Goal: Information Seeking & Learning: Learn about a topic

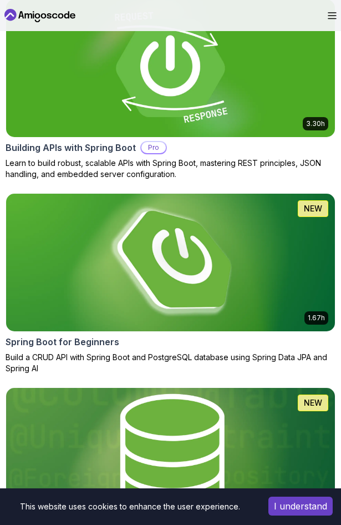
scroll to position [439, 0]
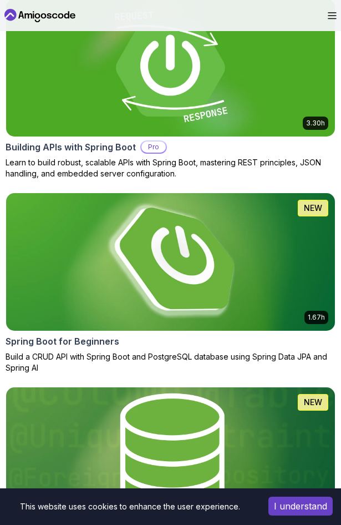
click at [149, 264] on img at bounding box center [171, 262] width 346 height 144
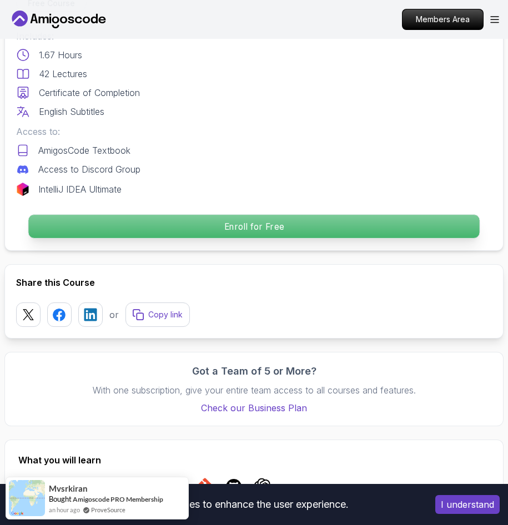
click at [340, 234] on p "Enroll for Free" at bounding box center [253, 226] width 451 height 23
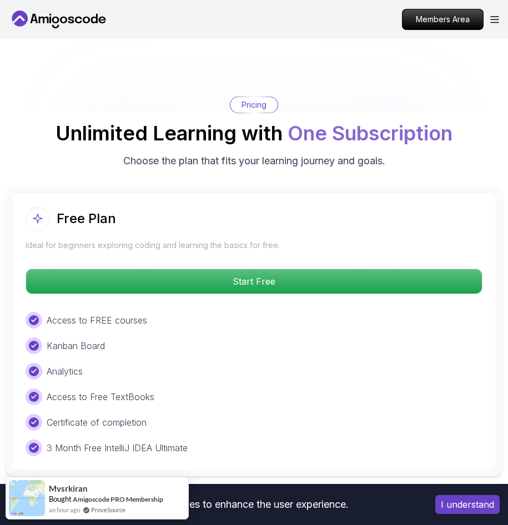
scroll to position [2670, 0]
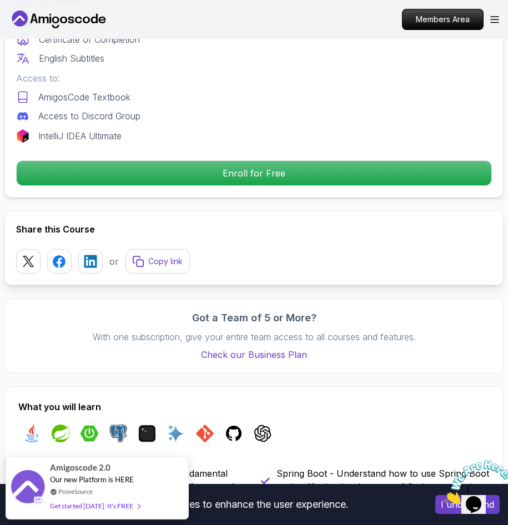
scroll to position [534, 0]
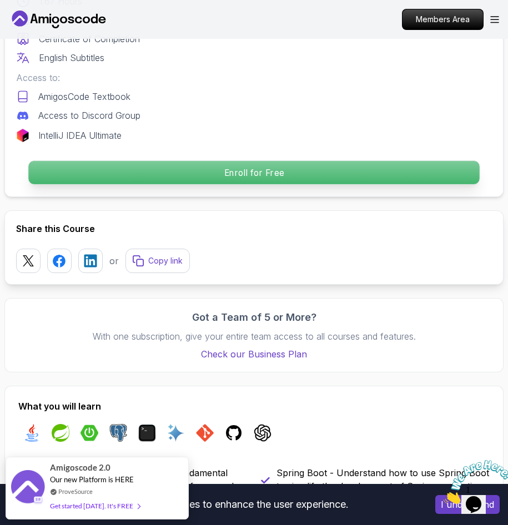
click at [189, 165] on p "Enroll for Free" at bounding box center [253, 172] width 451 height 23
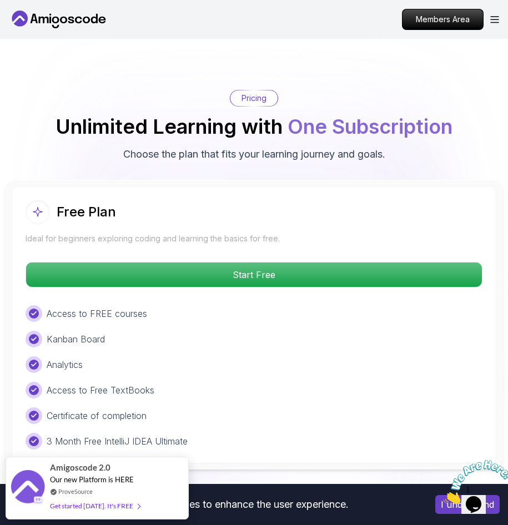
scroll to position [2670, 0]
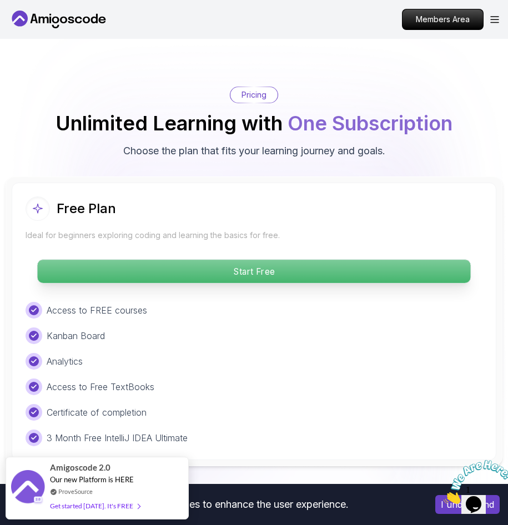
click at [185, 260] on p "Start Free" at bounding box center [254, 271] width 433 height 23
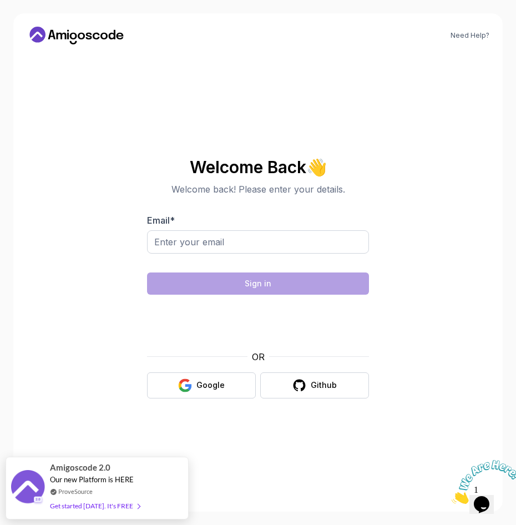
click at [225, 19] on div "Need Help? Welcome Back 👋 Welcome back! Please enter your details. Email * Sign…" at bounding box center [258, 262] width 490 height 499
click at [214, 377] on button "Google" at bounding box center [201, 386] width 109 height 26
click at [238, 388] on button "Google" at bounding box center [201, 386] width 109 height 26
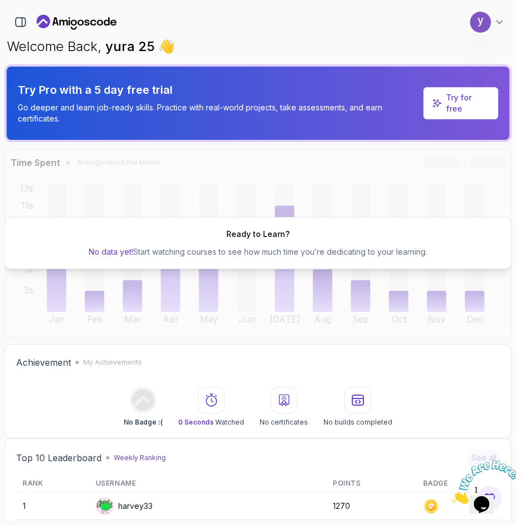
click at [86, 22] on icon "Landing page" at bounding box center [86, 22] width 5 height 6
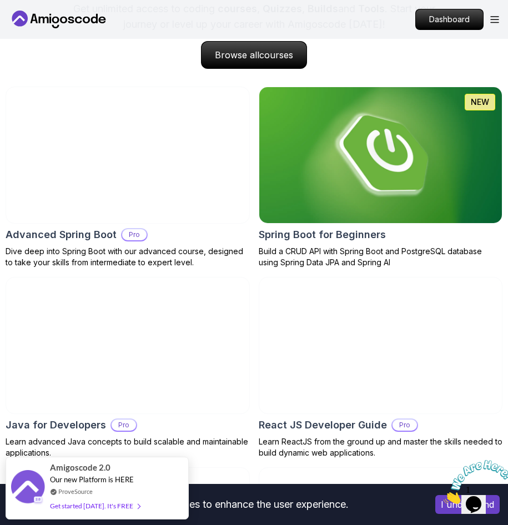
scroll to position [1011, 0]
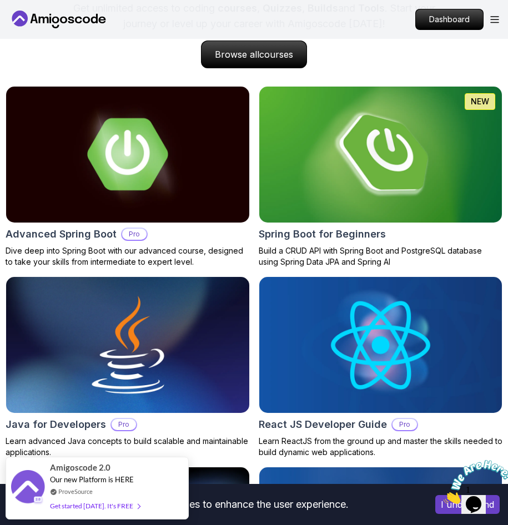
click at [381, 188] on img at bounding box center [380, 154] width 255 height 143
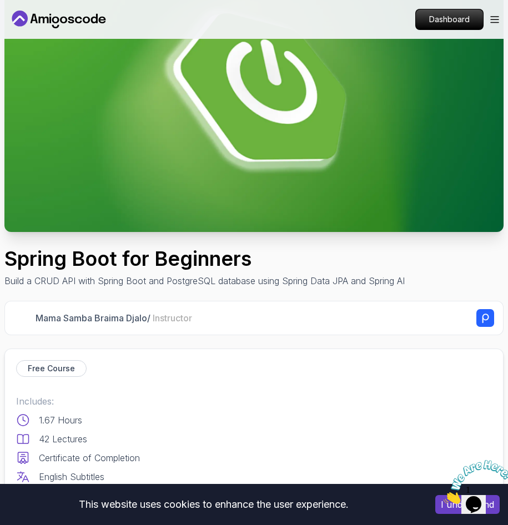
scroll to position [115, 0]
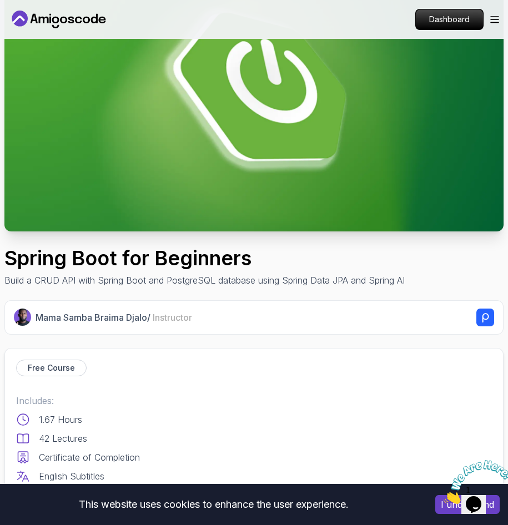
click at [447, 509] on button "I understand" at bounding box center [467, 504] width 64 height 19
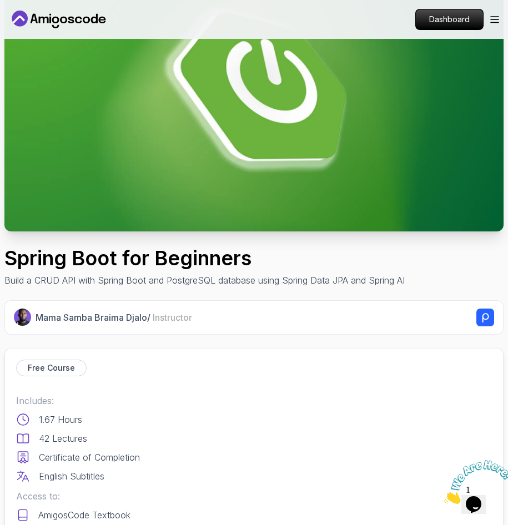
click at [444, 496] on icon "Close" at bounding box center [444, 500] width 0 height 9
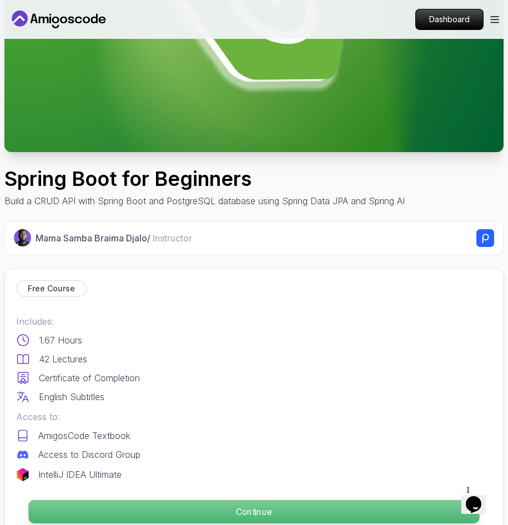
click at [302, 511] on p "Continue" at bounding box center [253, 511] width 451 height 23
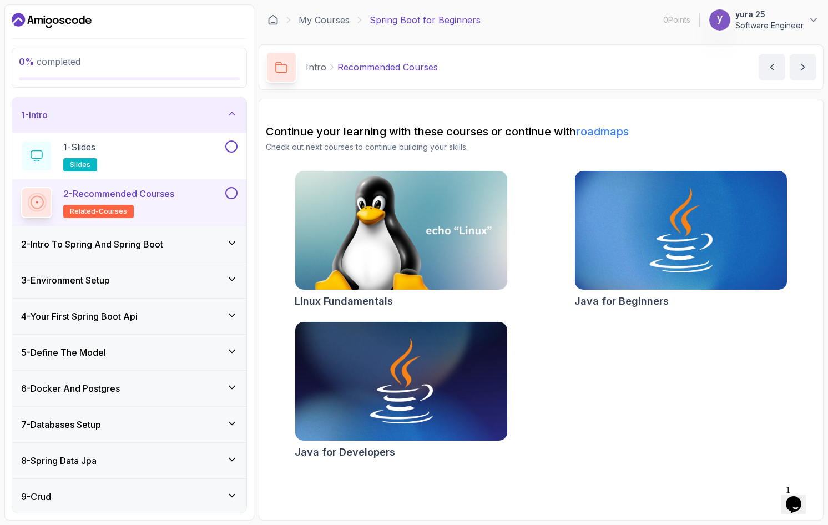
click at [234, 240] on icon at bounding box center [232, 243] width 11 height 11
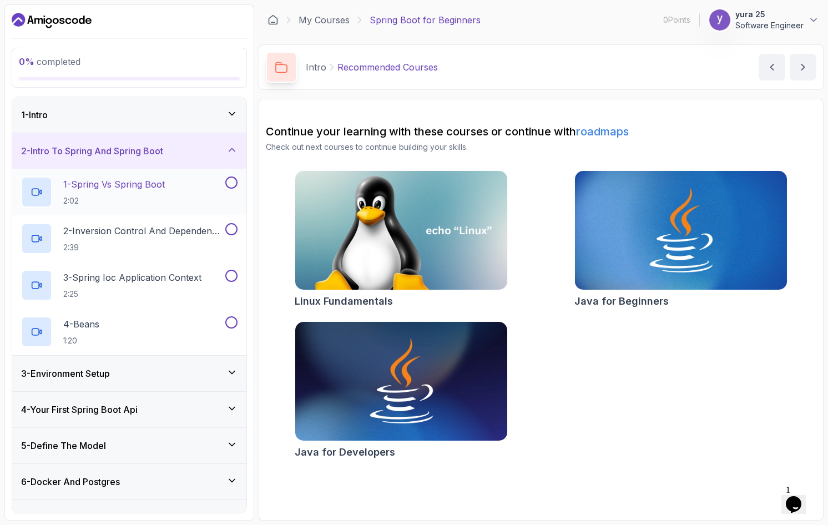
click at [165, 182] on p "1 - Spring Vs Spring Boot" at bounding box center [114, 184] width 102 height 13
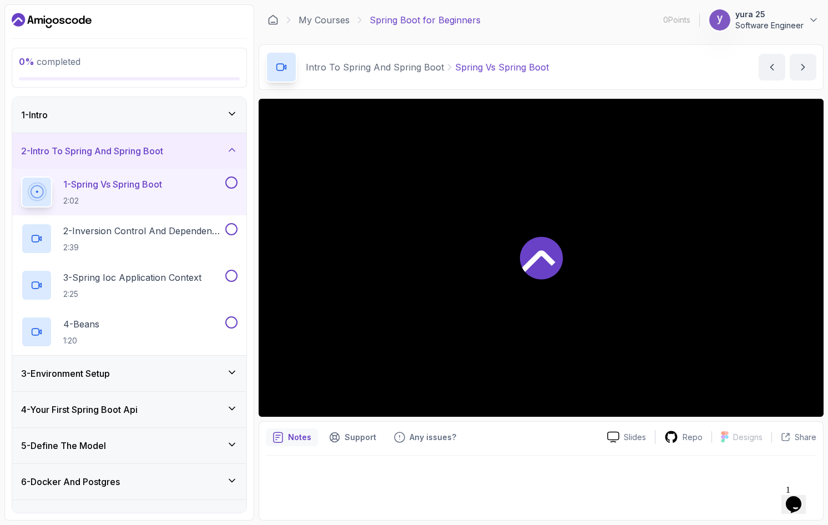
click at [516, 273] on icon at bounding box center [541, 257] width 44 height 44
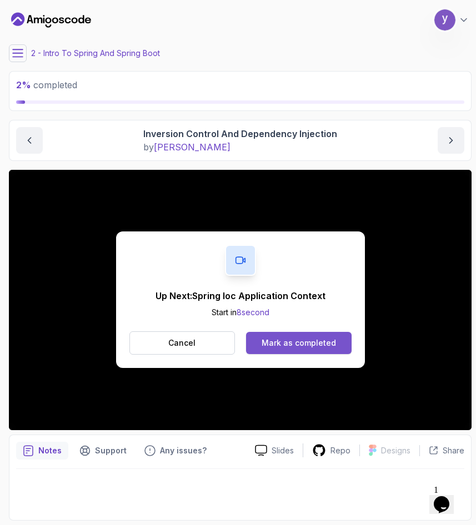
click at [281, 336] on button "Mark as completed" at bounding box center [298, 343] width 105 height 22
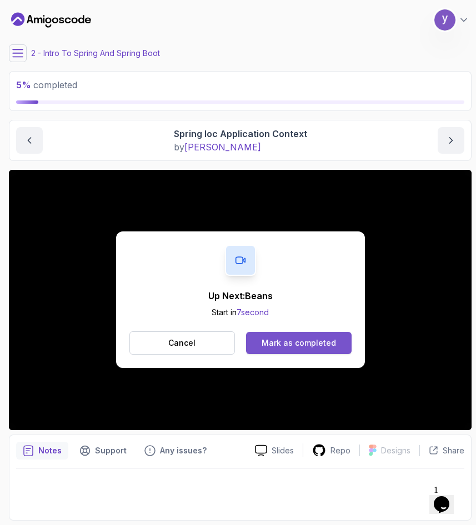
click at [315, 343] on div "Mark as completed" at bounding box center [298, 343] width 74 height 11
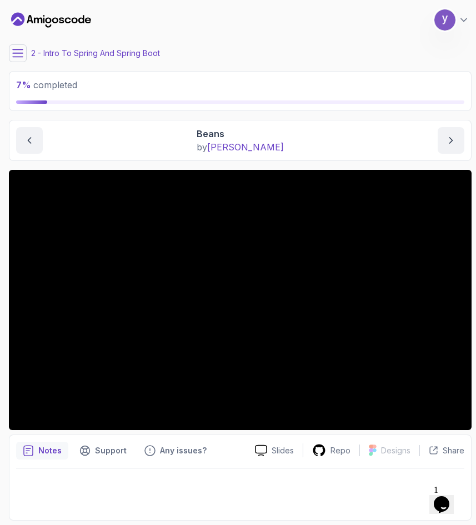
click at [15, 56] on icon at bounding box center [17, 53] width 11 height 11
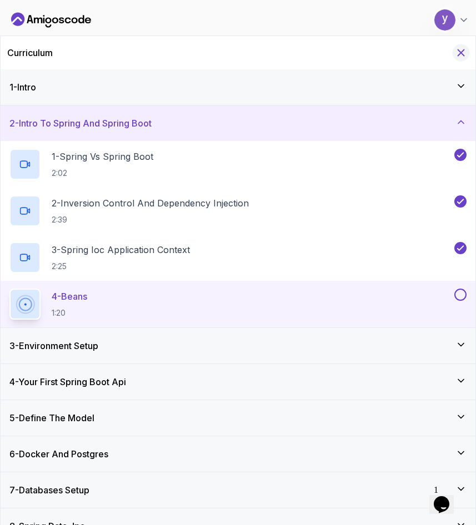
click at [457, 49] on icon "Hide Curriculum for mobile" at bounding box center [461, 53] width 12 height 12
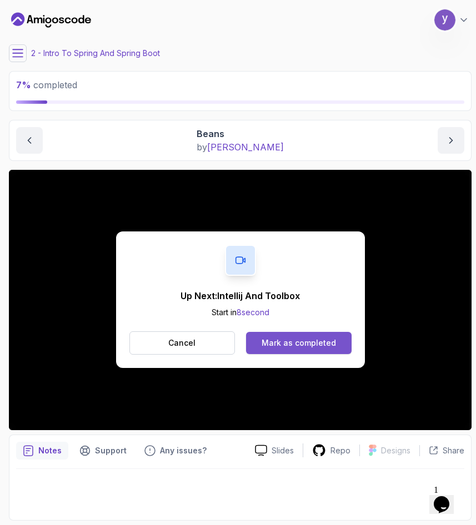
click at [279, 337] on button "Mark as completed" at bounding box center [298, 343] width 105 height 22
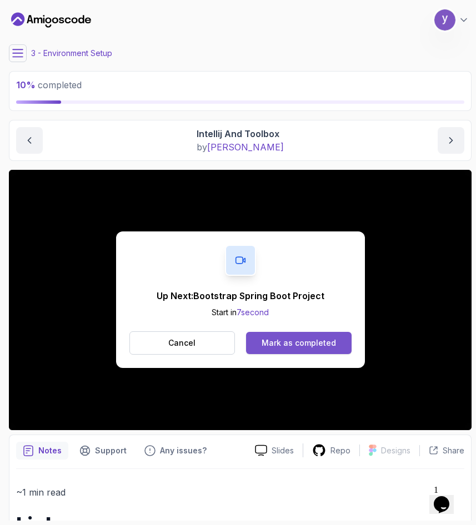
click at [286, 332] on button "Mark as completed" at bounding box center [298, 343] width 105 height 22
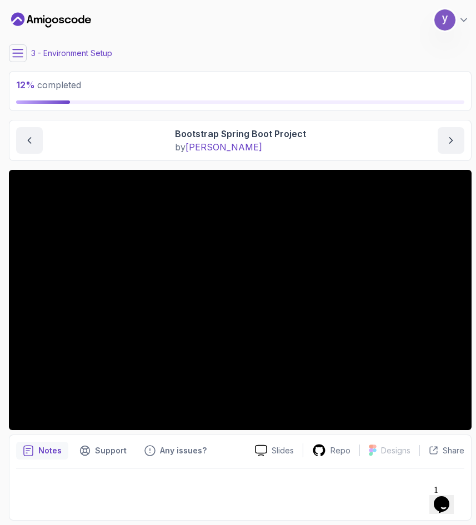
click at [13, 53] on icon at bounding box center [18, 52] width 10 height 7
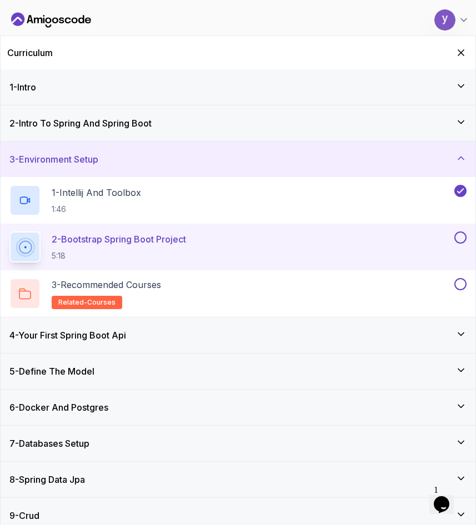
click at [457, 61] on div "Curriculum" at bounding box center [238, 52] width 475 height 33
click at [461, 51] on icon "Hide Curriculum for mobile" at bounding box center [461, 53] width 12 height 12
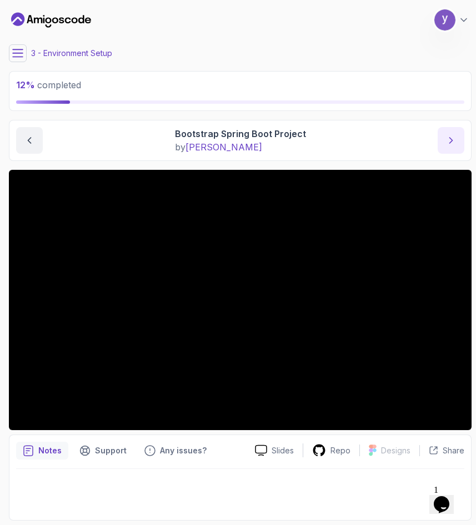
click at [452, 144] on icon "next content" at bounding box center [450, 140] width 11 height 11
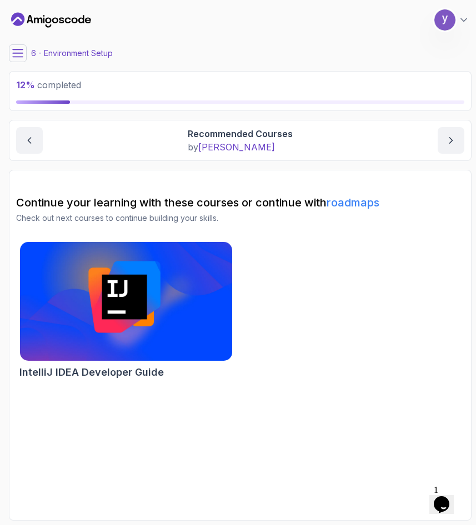
click at [15, 46] on button at bounding box center [18, 53] width 18 height 18
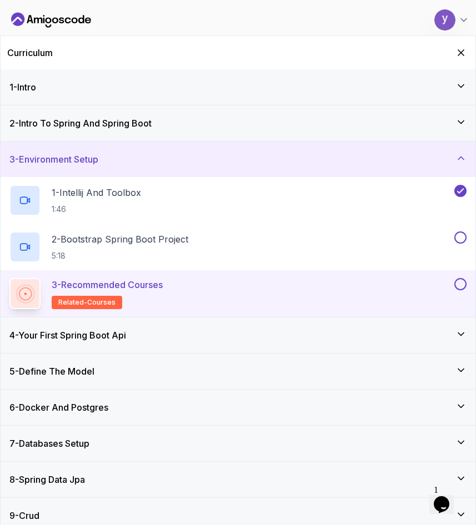
click at [98, 339] on h3 "4 - Your First Spring Boot Api" at bounding box center [67, 335] width 117 height 13
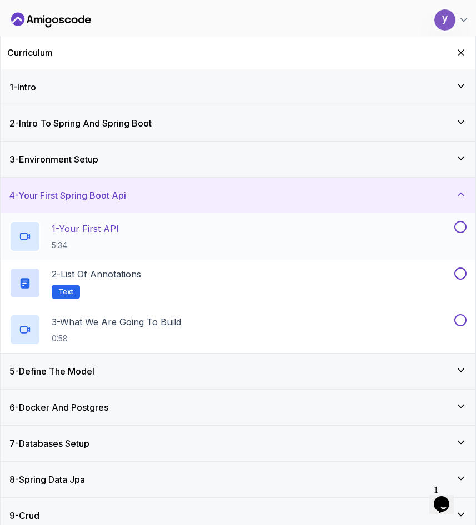
click at [280, 249] on div "1 - Your First API 5:34" at bounding box center [230, 236] width 442 height 31
